Goal: Transaction & Acquisition: Purchase product/service

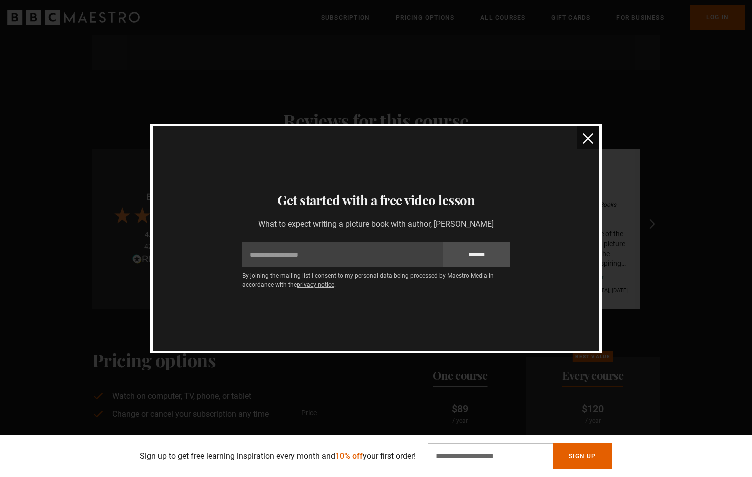
scroll to position [1549, 0]
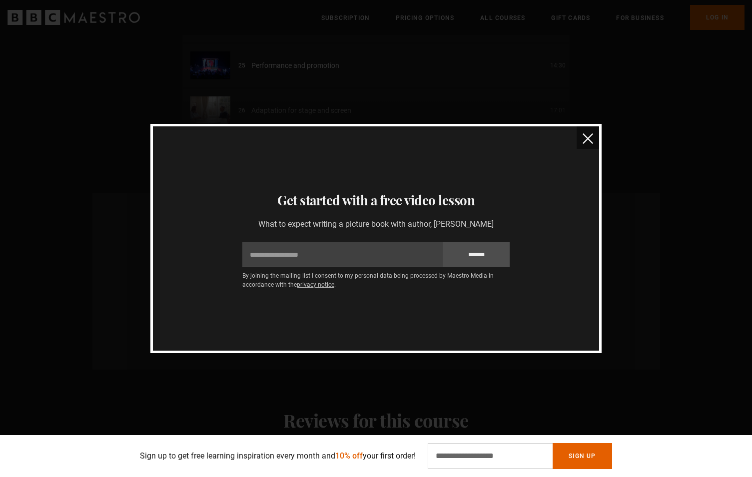
drag, startPoint x: 587, startPoint y: 137, endPoint x: 689, endPoint y: 136, distance: 102.9
click at [587, 137] on img "close" at bounding box center [588, 138] width 10 height 10
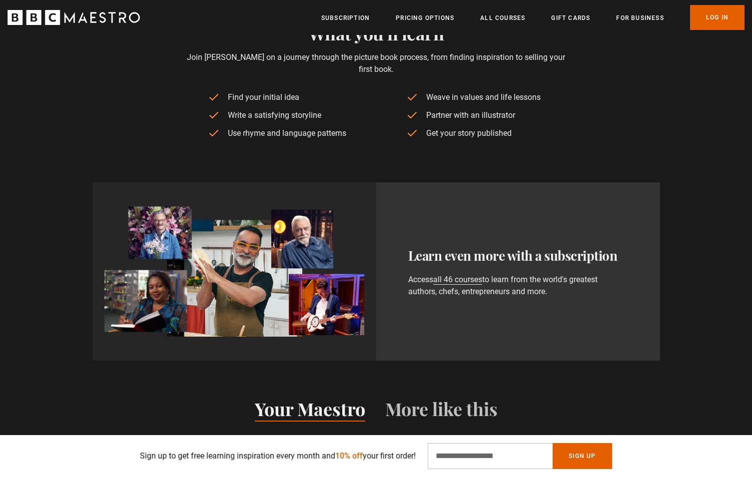
scroll to position [0, 524]
click at [424, 9] on ul "Subscription Pricing Options All Courses Gift Cards For business Already have a…" at bounding box center [532, 17] width 423 height 25
click at [421, 13] on link "Pricing Options" at bounding box center [425, 18] width 58 height 10
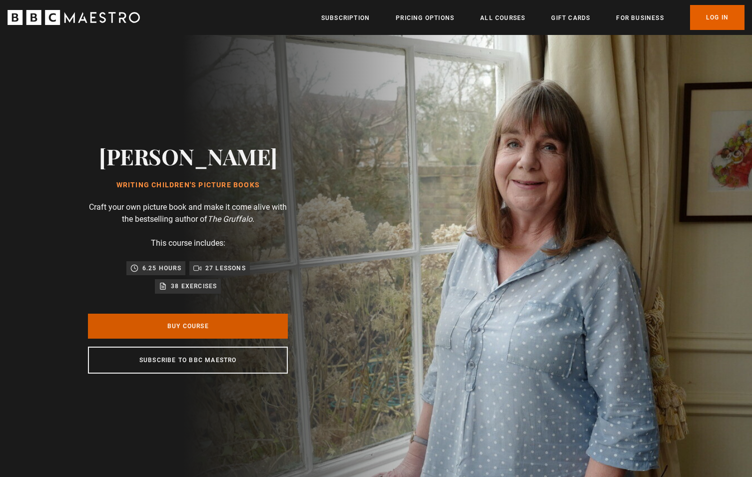
click at [227, 331] on link "Buy Course" at bounding box center [188, 326] width 200 height 25
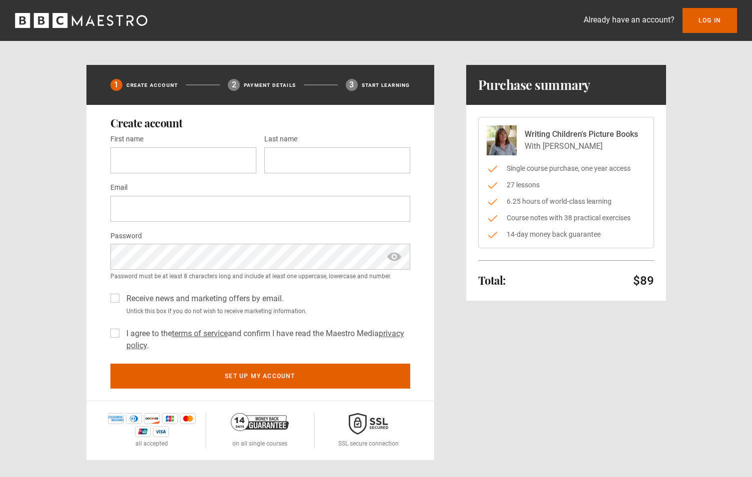
drag, startPoint x: 545, startPoint y: 144, endPoint x: 564, endPoint y: 150, distance: 20.4
click at [600, 146] on p "With Julia Donaldson" at bounding box center [581, 146] width 113 height 12
drag, startPoint x: 542, startPoint y: 148, endPoint x: 600, endPoint y: 149, distance: 58.5
click at [600, 149] on p "With Julia Donaldson" at bounding box center [581, 146] width 113 height 12
copy p "[PERSON_NAME]"
